Goal: Task Accomplishment & Management: Use online tool/utility

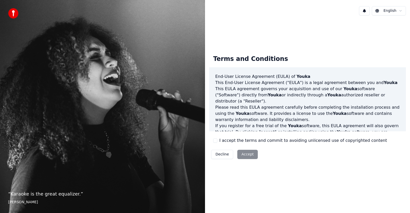
click at [216, 140] on button "I accept the terms and commit to avoiding unlicensed use of copyrighted content" at bounding box center [215, 140] width 4 height 4
click at [245, 153] on button "Accept" at bounding box center [248, 154] width 21 height 9
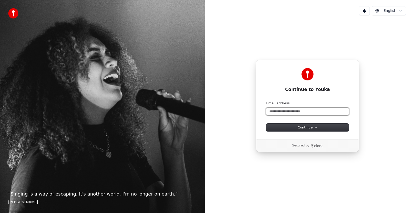
click at [278, 112] on input "Email address" at bounding box center [308, 111] width 83 height 8
click at [303, 128] on span "Continue" at bounding box center [307, 127] width 19 height 5
type input "**********"
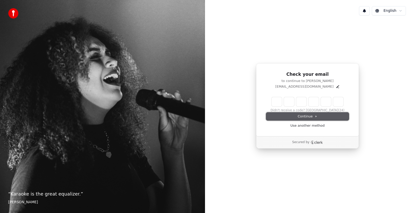
click at [308, 115] on span "Continue" at bounding box center [307, 116] width 19 height 5
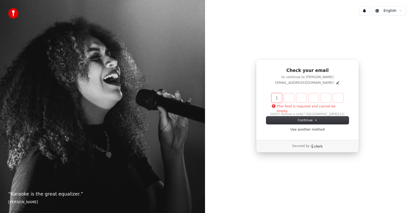
click at [277, 98] on input "Enter verification code" at bounding box center [308, 97] width 72 height 9
type input "******"
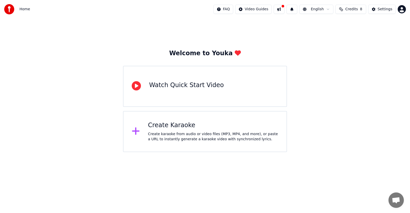
click at [170, 132] on div "Create karaoke from audio or video files (MP3, MP4, and more), or paste a URL t…" at bounding box center [213, 136] width 131 height 10
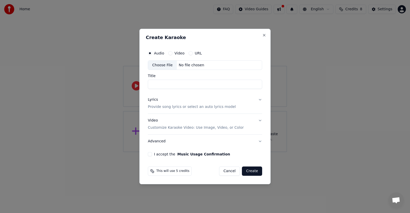
click at [163, 64] on div "Choose File" at bounding box center [162, 65] width 29 height 9
click at [178, 52] on label "Video" at bounding box center [180, 53] width 10 height 4
click at [173, 52] on button "Video" at bounding box center [171, 53] width 4 height 4
click at [160, 65] on div "Choose File" at bounding box center [162, 65] width 29 height 9
click at [176, 51] on label "Video" at bounding box center [180, 53] width 10 height 4
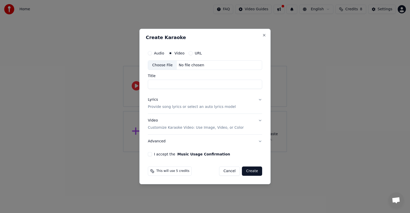
click at [173, 51] on button "Video" at bounding box center [171, 53] width 4 height 4
click at [156, 82] on input "Title" at bounding box center [205, 84] width 114 height 9
click at [233, 171] on button "Cancel" at bounding box center [229, 170] width 21 height 9
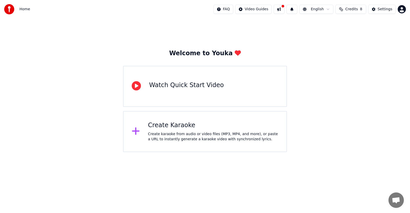
click at [180, 133] on div "Create karaoke from audio or video files (MP3, MP4, and more), or paste a URL t…" at bounding box center [213, 136] width 131 height 10
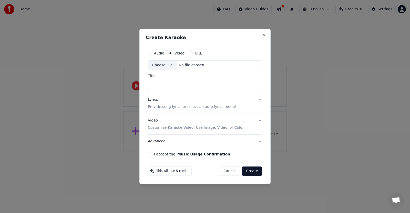
click at [166, 66] on div "Choose File" at bounding box center [162, 65] width 29 height 9
type input "**********"
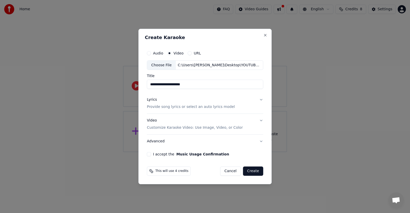
click at [151, 155] on button "I accept the Music Usage Confirmation" at bounding box center [149, 154] width 4 height 4
click at [251, 172] on button "Create" at bounding box center [253, 170] width 20 height 9
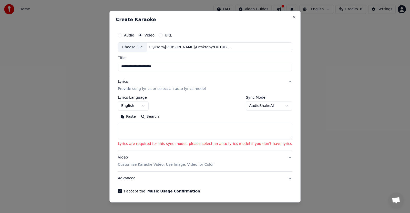
click at [140, 129] on textarea at bounding box center [205, 131] width 174 height 16
click at [139, 115] on button "Paste" at bounding box center [128, 116] width 21 height 8
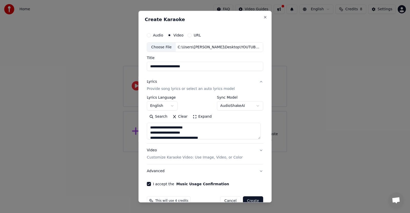
type textarea "**********"
click at [172, 105] on button "English" at bounding box center [162, 105] width 31 height 9
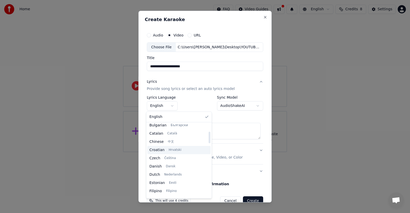
scroll to position [77, 0]
select select "**"
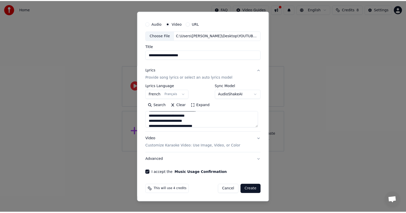
scroll to position [265, 0]
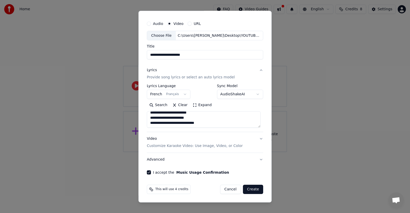
click at [248, 188] on button "Create" at bounding box center [253, 188] width 20 height 9
type textarea "**********"
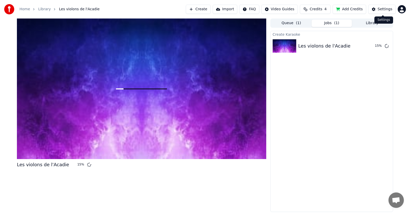
click at [381, 10] on div "Settings" at bounding box center [385, 9] width 15 height 5
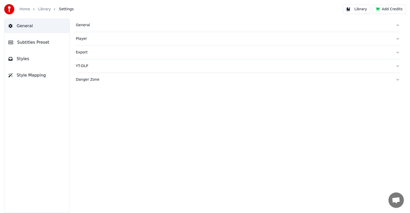
click at [21, 58] on span "Styles" at bounding box center [23, 59] width 13 height 6
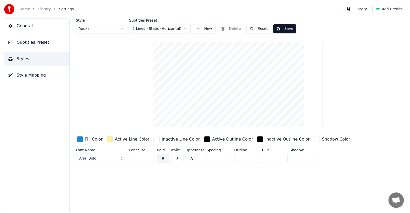
click at [23, 8] on link "Home" at bounding box center [24, 9] width 11 height 5
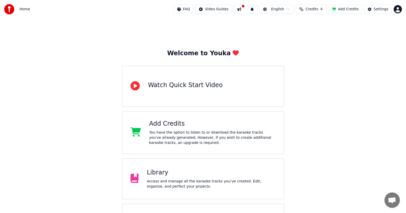
scroll to position [32, 0]
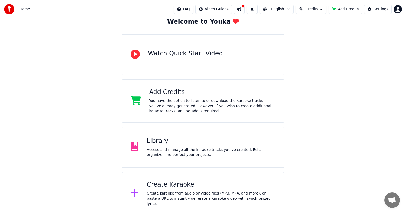
click at [171, 191] on div "Create Karaoke Create karaoke from audio or video files (MP3, MP4, and more), o…" at bounding box center [211, 193] width 129 height 26
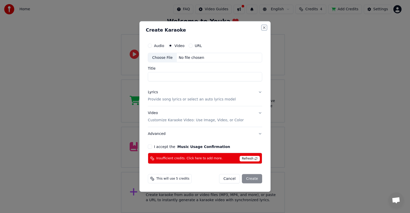
click at [264, 27] on button "Close" at bounding box center [264, 27] width 4 height 4
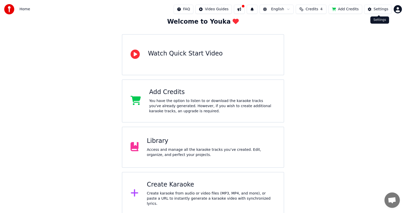
click at [385, 8] on div "Settings" at bounding box center [381, 9] width 15 height 5
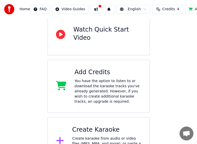
scroll to position [73, 0]
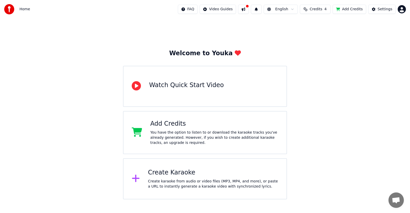
click at [168, 179] on div "Create karaoke from audio or video files (MP3, MP4, and more), or paste a URL t…" at bounding box center [213, 184] width 131 height 10
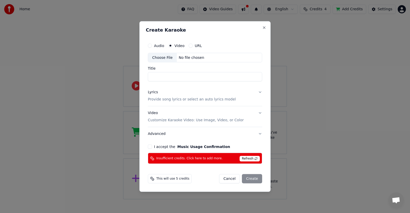
click at [165, 58] on div "Choose File" at bounding box center [162, 57] width 29 height 9
type input "**********"
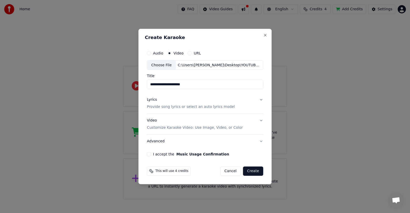
click at [151, 154] on button "I accept the Music Usage Confirmation" at bounding box center [149, 154] width 4 height 4
click at [252, 172] on button "Create" at bounding box center [253, 170] width 20 height 9
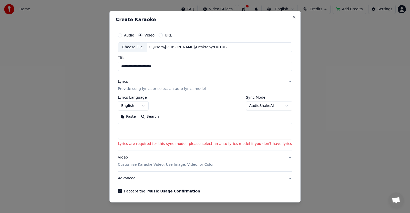
click at [154, 144] on p "Lyrics are required for this sync model, please select an auto lyrics model if …" at bounding box center [205, 143] width 174 height 5
click at [134, 132] on textarea at bounding box center [205, 131] width 174 height 16
click at [139, 115] on button "Paste" at bounding box center [128, 116] width 21 height 8
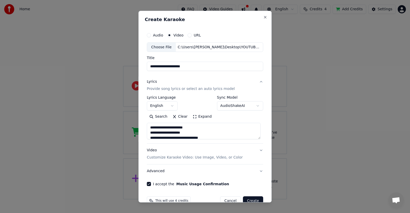
type textarea "**********"
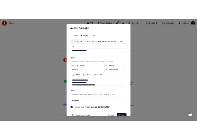
scroll to position [12, 0]
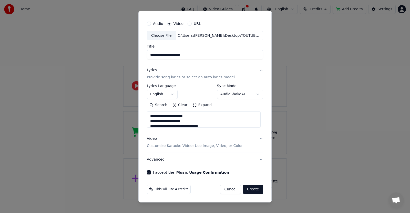
click at [248, 189] on button "Create" at bounding box center [253, 188] width 20 height 9
select select "**"
type textarea "**********"
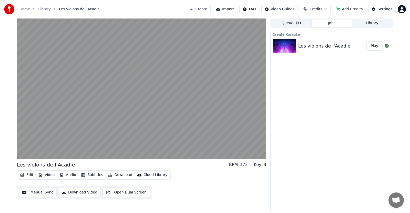
click at [114, 174] on button "Download" at bounding box center [120, 174] width 28 height 7
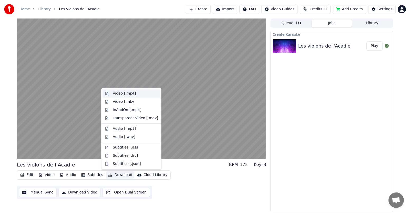
click at [122, 92] on div "Video [.mp4]" at bounding box center [124, 93] width 23 height 5
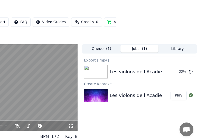
scroll to position [0, 81]
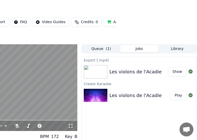
click at [177, 67] on button "Show" at bounding box center [177, 71] width 18 height 9
